Goal: Task Accomplishment & Management: Use online tool/utility

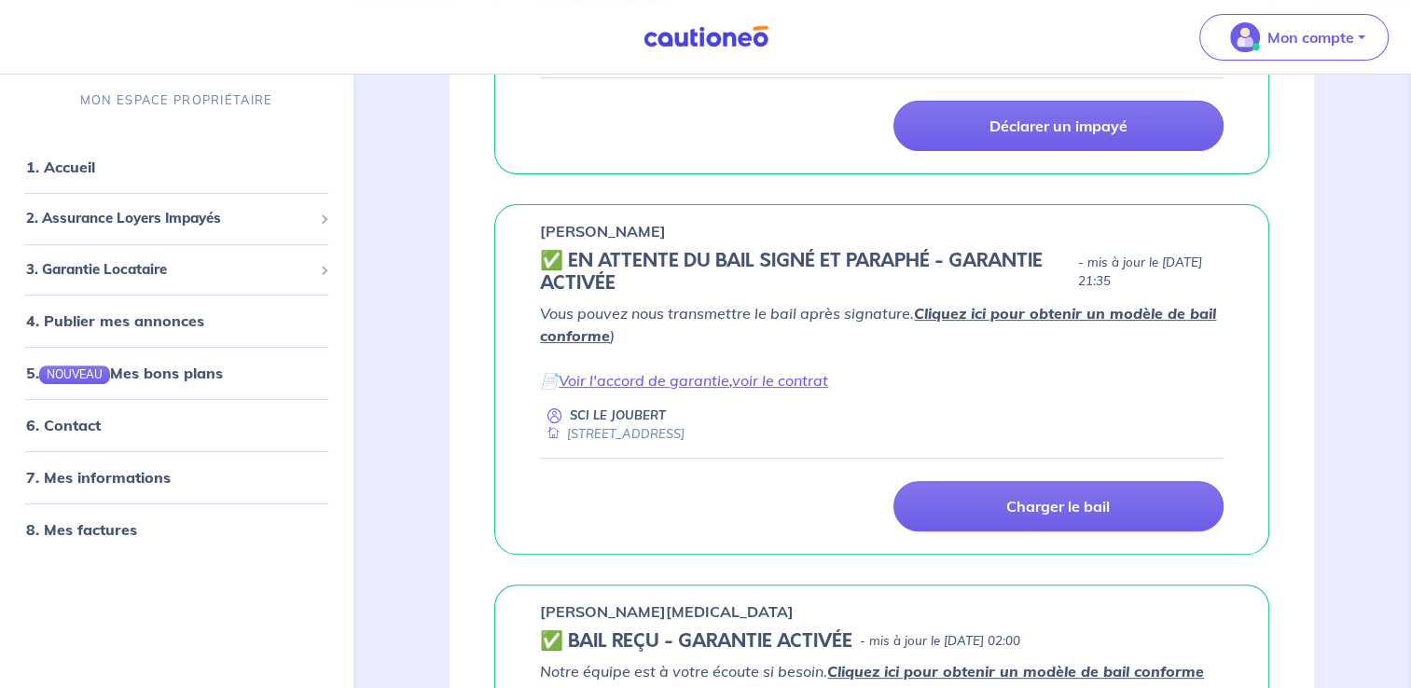
scroll to position [543, 0]
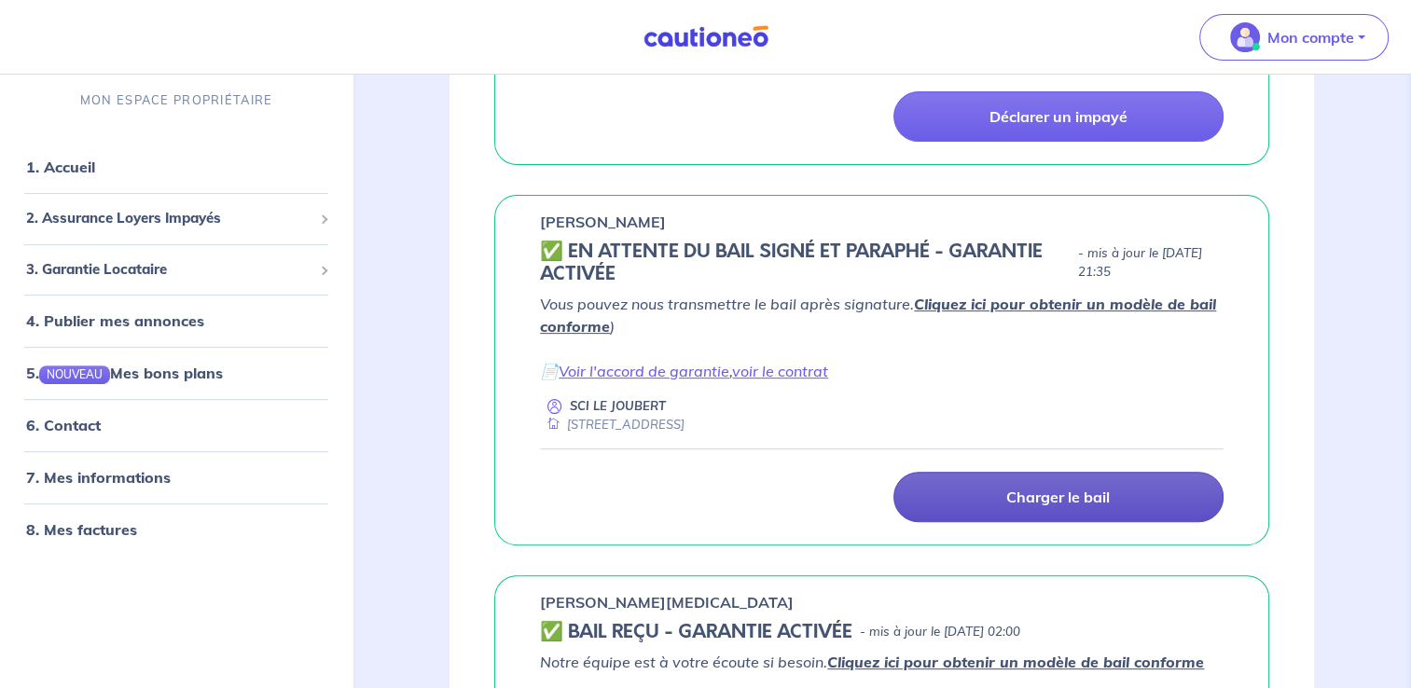
click at [1074, 483] on link "Charger le bail" at bounding box center [1058, 497] width 330 height 50
click at [1005, 479] on link "Charger le bail" at bounding box center [1058, 497] width 330 height 50
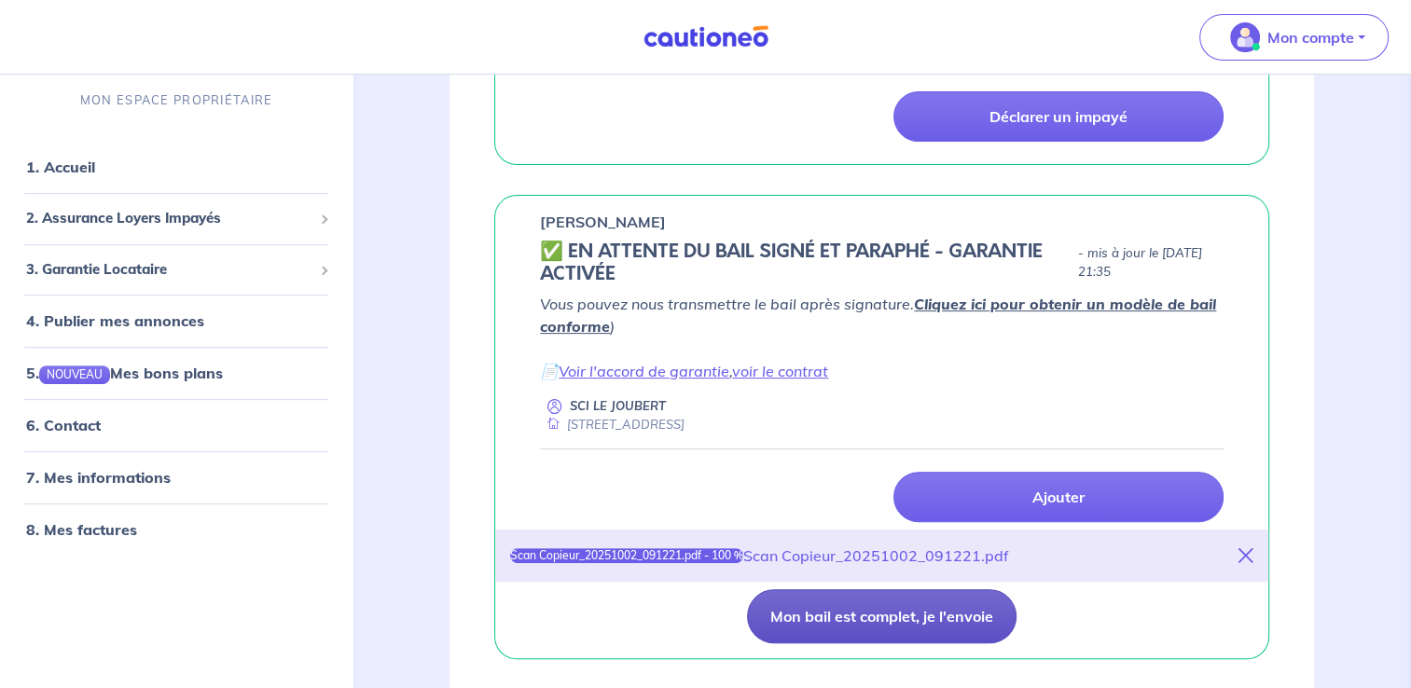
click at [894, 609] on button "Mon bail est complet, je l'envoie" at bounding box center [882, 616] width 270 height 54
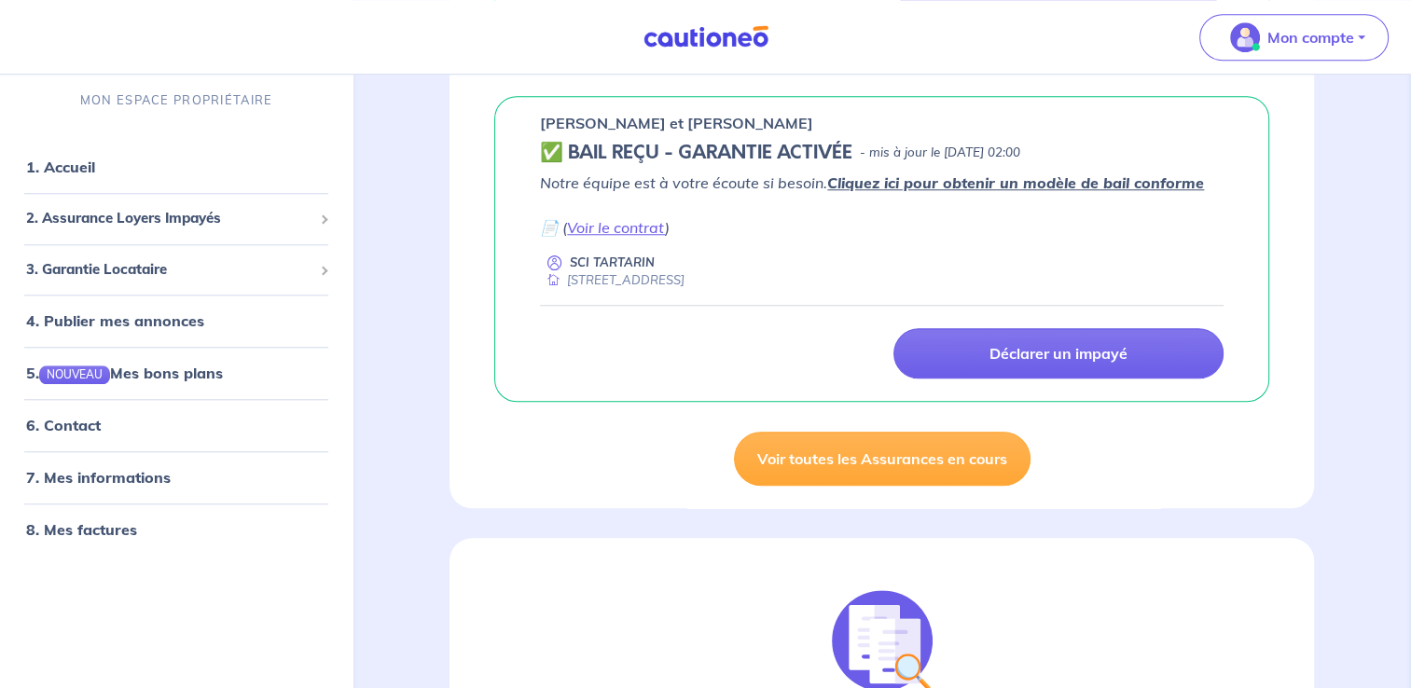
scroll to position [1605, 0]
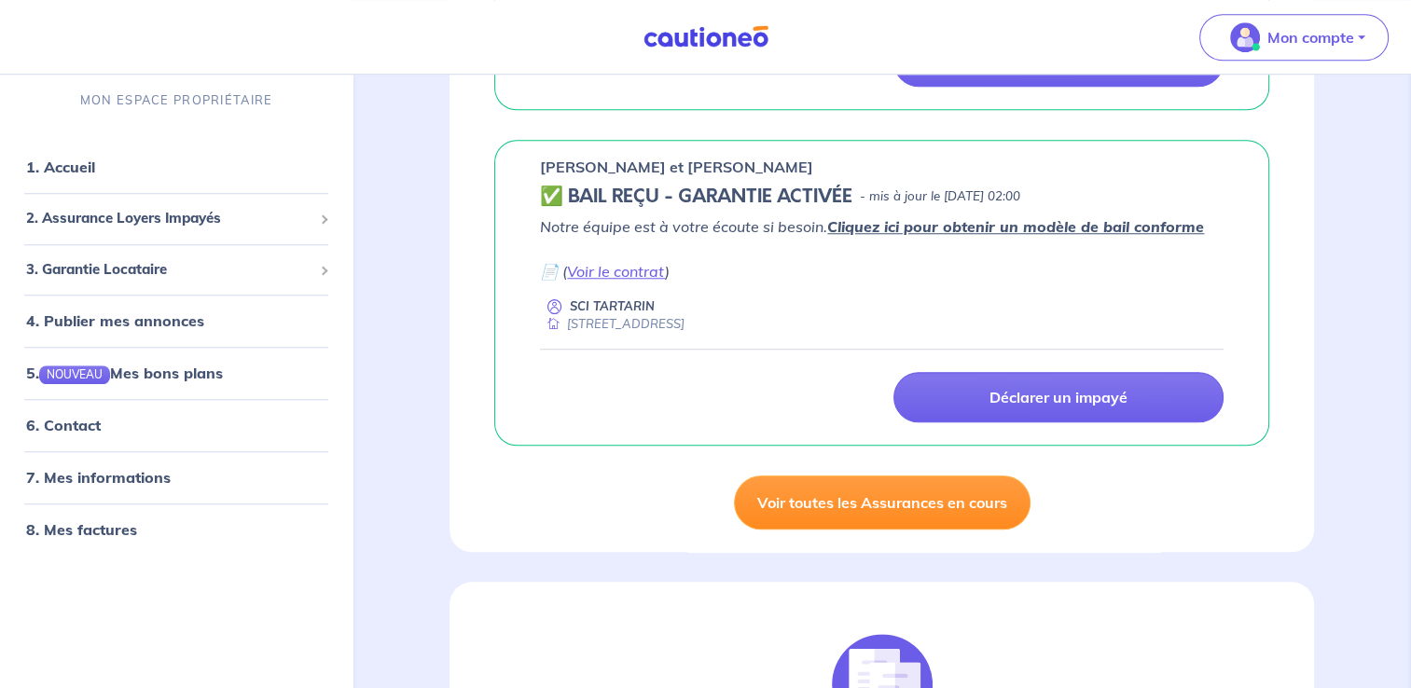
click at [934, 494] on link "Voir toutes les Assurances en cours" at bounding box center [882, 503] width 297 height 54
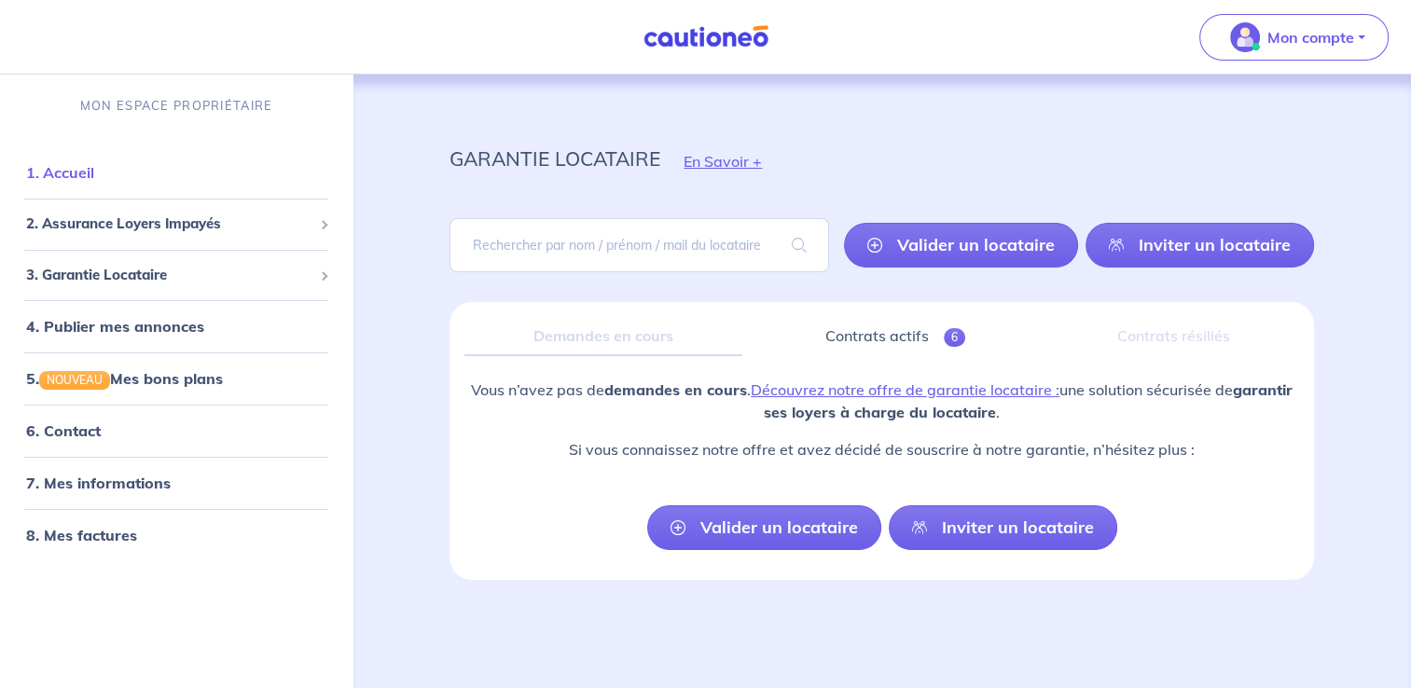
click at [76, 179] on link "1. Accueil" at bounding box center [60, 172] width 68 height 19
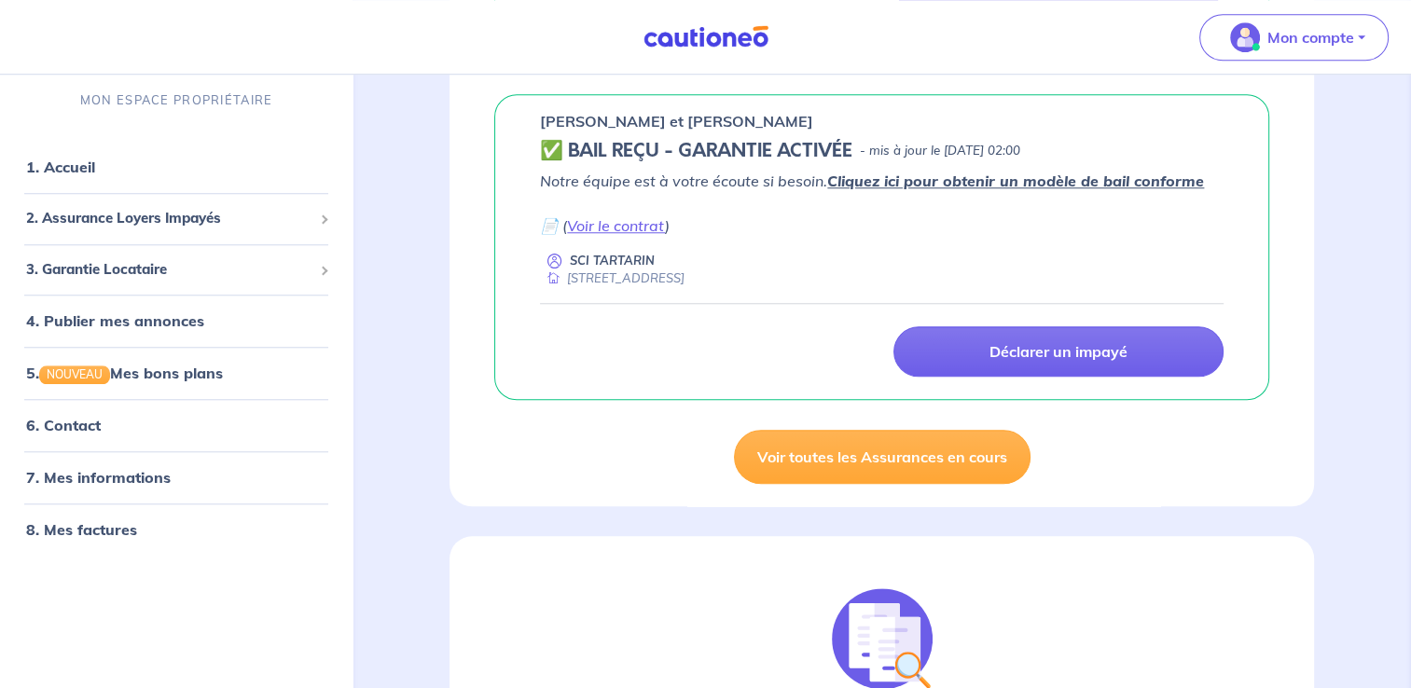
scroll to position [1655, 0]
